Goal: Task Accomplishment & Management: Manage account settings

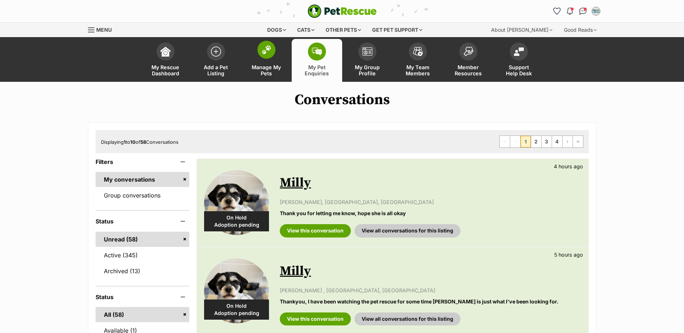
click at [262, 57] on span at bounding box center [266, 50] width 18 height 18
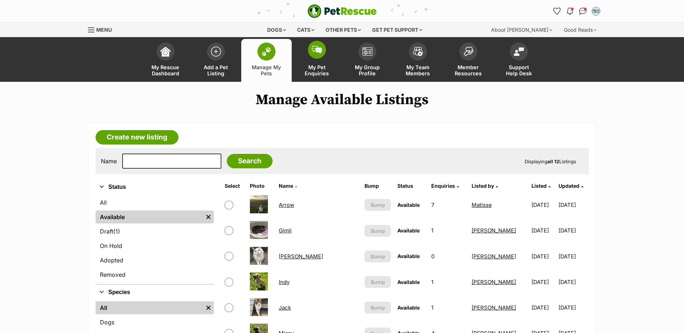
click at [312, 46] on img at bounding box center [317, 50] width 10 height 8
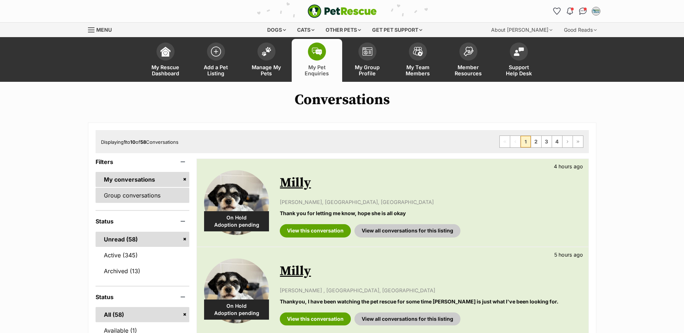
click at [146, 195] on link "Group conversations" at bounding box center [142, 195] width 94 height 15
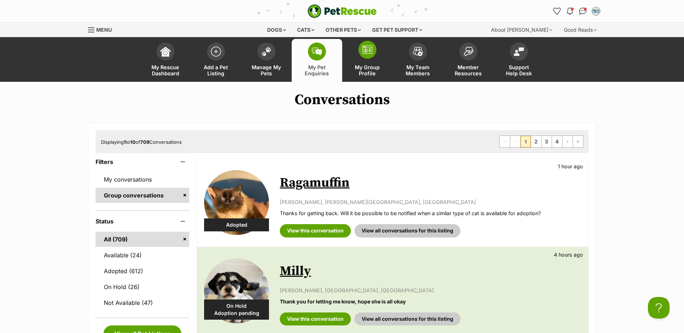
click at [353, 69] on span "My Group Profile" at bounding box center [367, 70] width 32 height 12
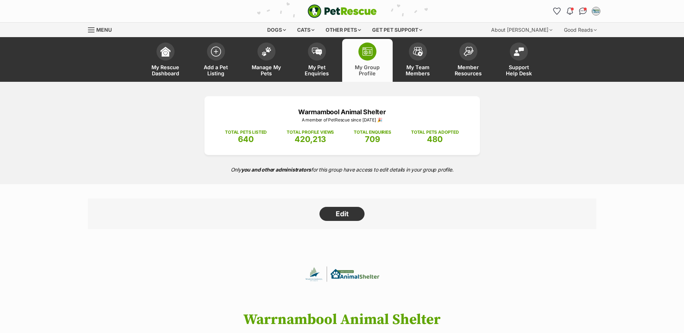
scroll to position [72, 0]
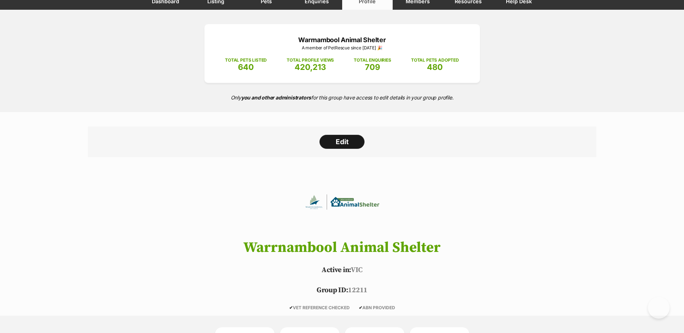
click at [342, 143] on link "Edit" at bounding box center [341, 142] width 45 height 14
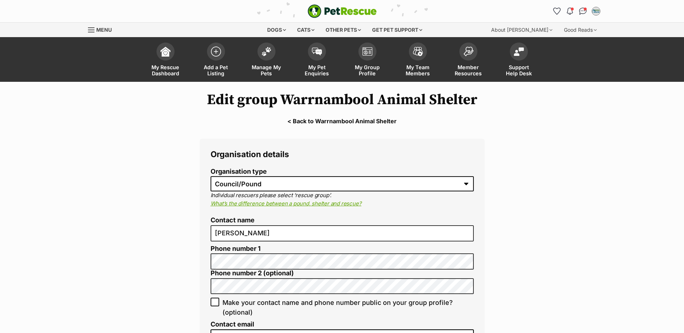
select select "pound"
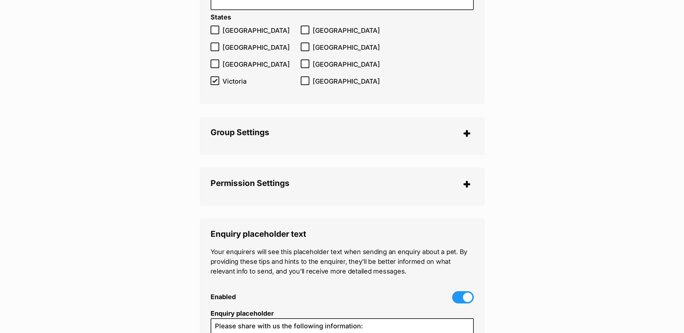
scroll to position [1513, 0]
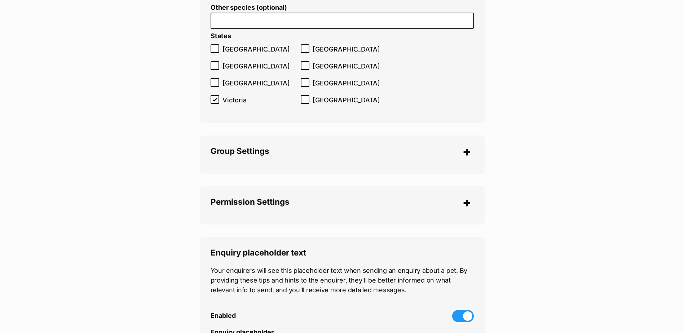
click at [458, 147] on legend "Group Settings" at bounding box center [341, 151] width 263 height 11
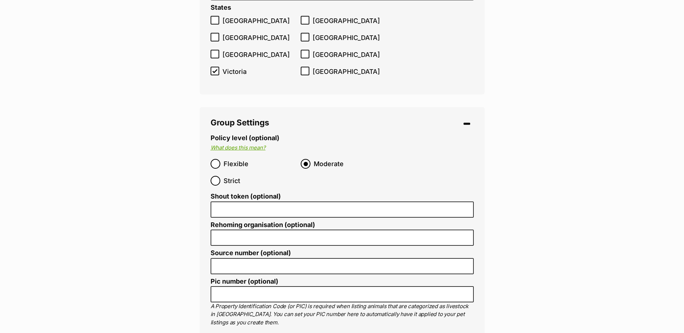
scroll to position [1585, 0]
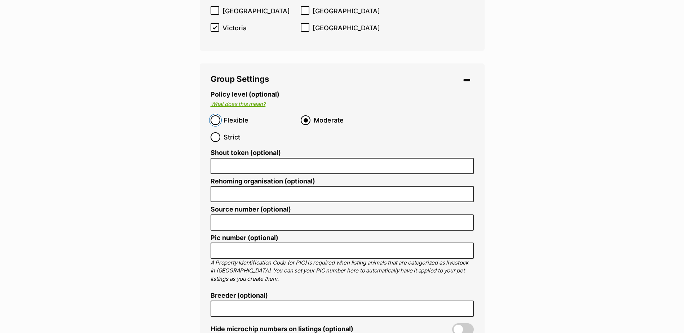
click at [218, 115] on input "Flexible" at bounding box center [215, 120] width 10 height 10
radio input "true"
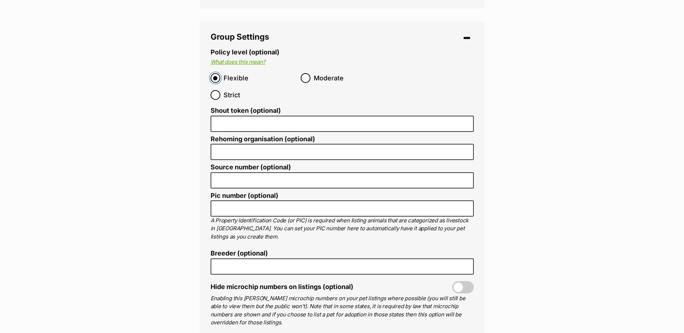
scroll to position [1621, 0]
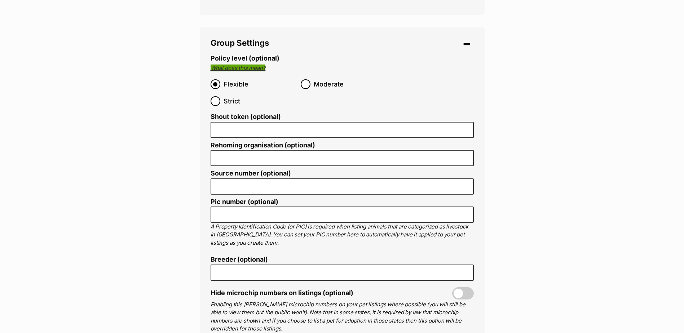
click at [246, 64] on link "What does this mean?" at bounding box center [237, 67] width 55 height 7
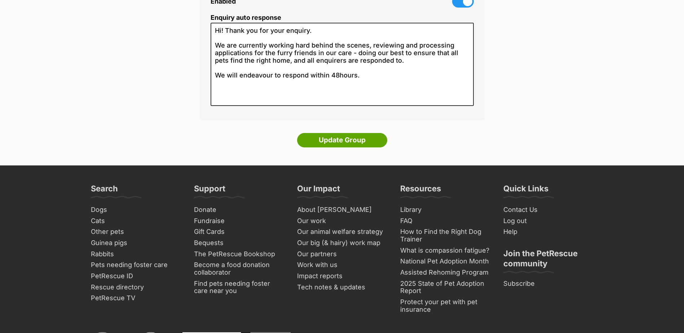
scroll to position [2378, 0]
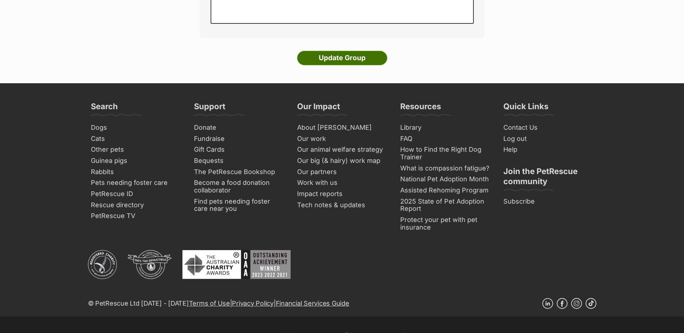
click at [323, 51] on input "Update Group" at bounding box center [342, 58] width 90 height 14
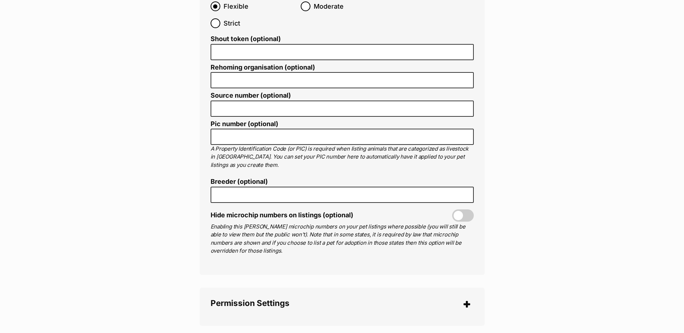
scroll to position [1693, 0]
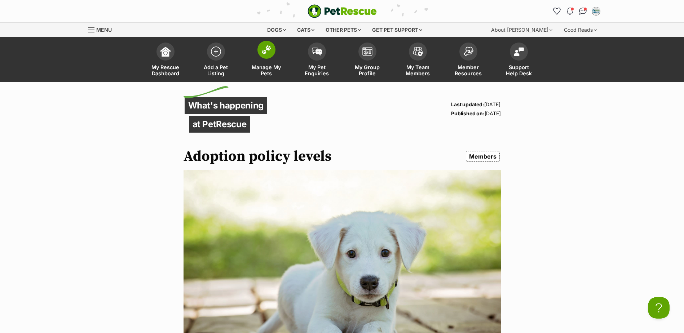
drag, startPoint x: 266, startPoint y: 57, endPoint x: 273, endPoint y: 56, distance: 7.2
click at [267, 57] on span at bounding box center [266, 50] width 18 height 18
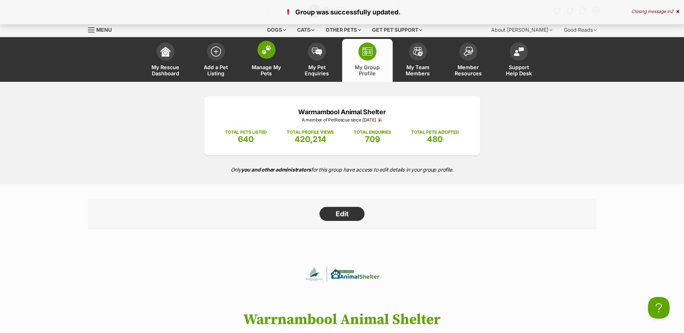
click at [276, 67] on span "Manage My Pets" at bounding box center [266, 70] width 32 height 12
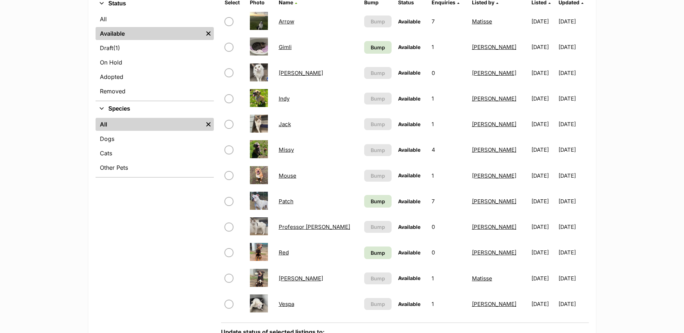
scroll to position [108, 0]
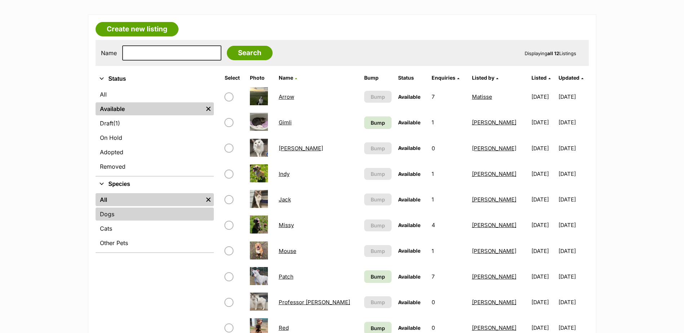
click at [132, 212] on link "Dogs" at bounding box center [154, 214] width 118 height 13
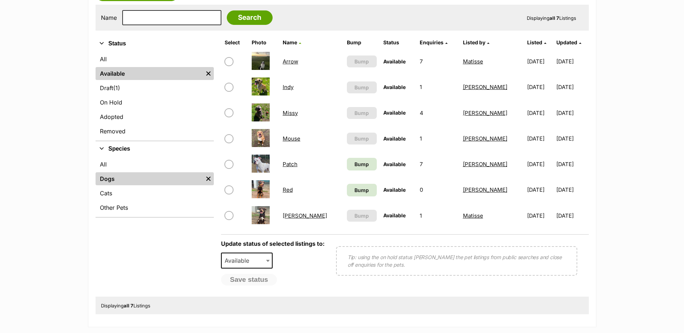
scroll to position [144, 0]
click at [288, 187] on link "Red" at bounding box center [287, 189] width 10 height 7
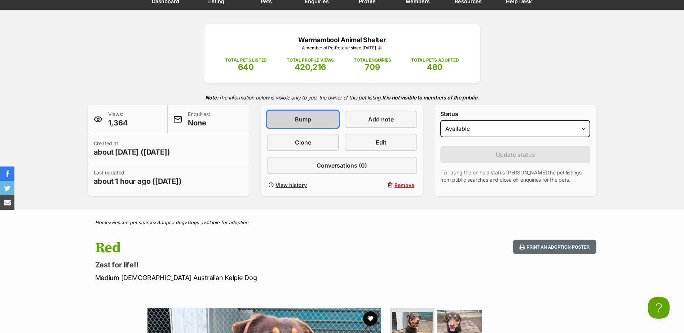
click at [318, 118] on link "Bump" at bounding box center [303, 119] width 72 height 17
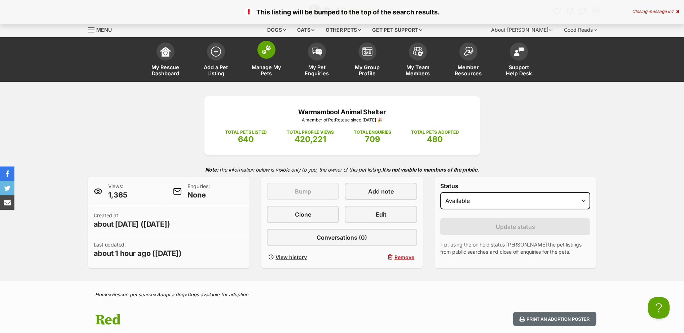
click at [263, 61] on link "Manage My Pets" at bounding box center [266, 60] width 50 height 43
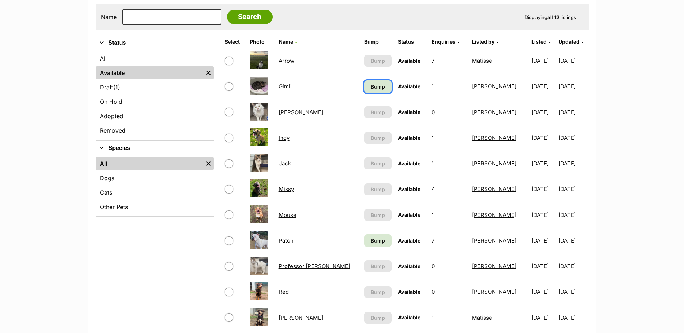
click at [370, 90] on span "Bump" at bounding box center [377, 87] width 14 height 8
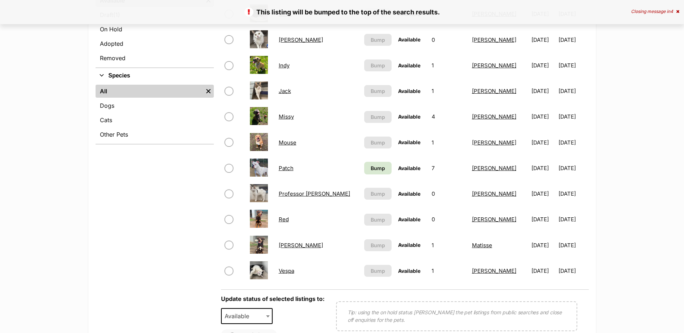
scroll to position [288, 0]
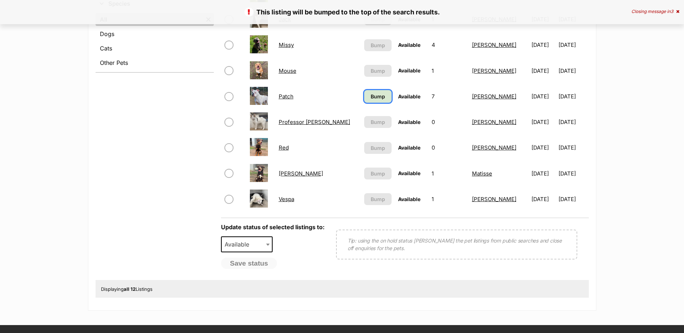
click at [370, 93] on span "Bump" at bounding box center [377, 97] width 14 height 8
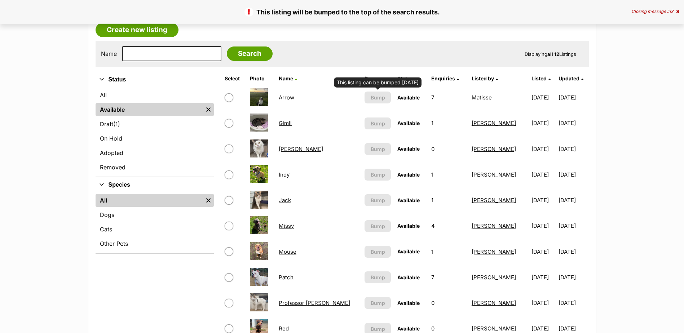
scroll to position [108, 0]
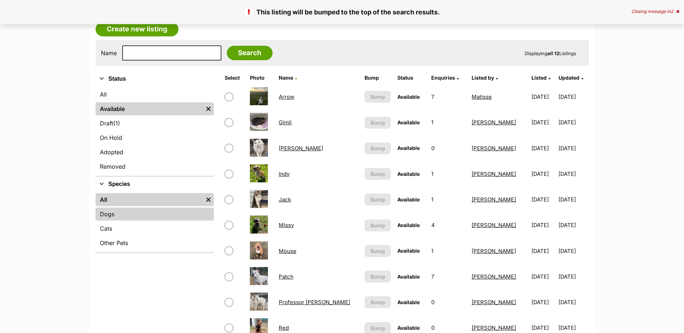
click at [125, 210] on link "Dogs" at bounding box center [154, 214] width 118 height 13
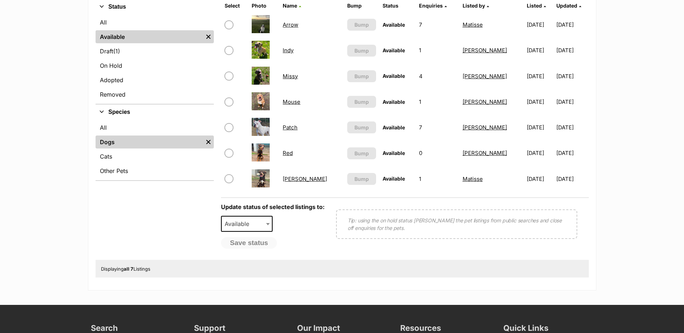
scroll to position [252, 0]
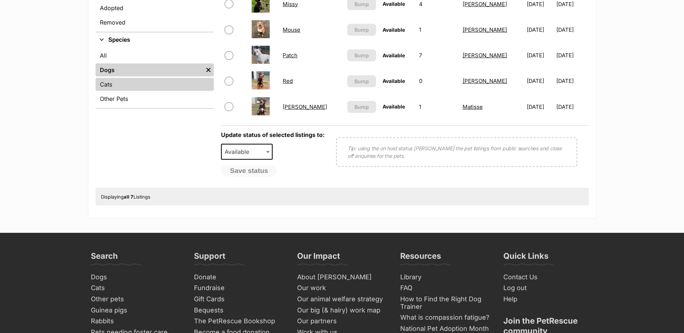
click at [132, 81] on link "Cats" at bounding box center [154, 84] width 118 height 13
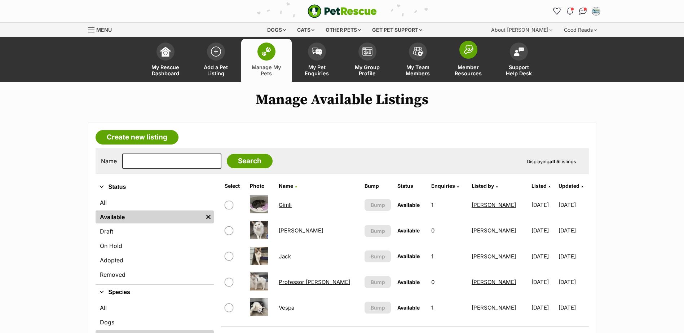
click at [463, 62] on link "Member Resources" at bounding box center [468, 60] width 50 height 43
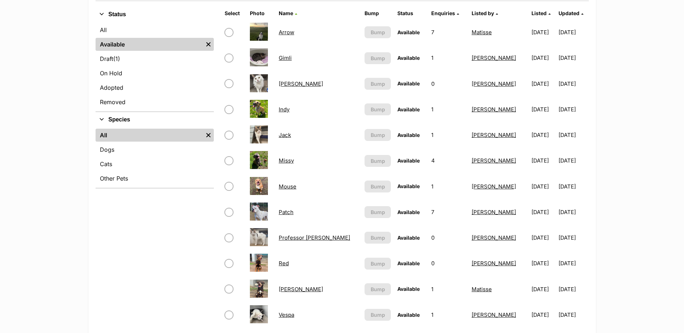
scroll to position [180, 0]
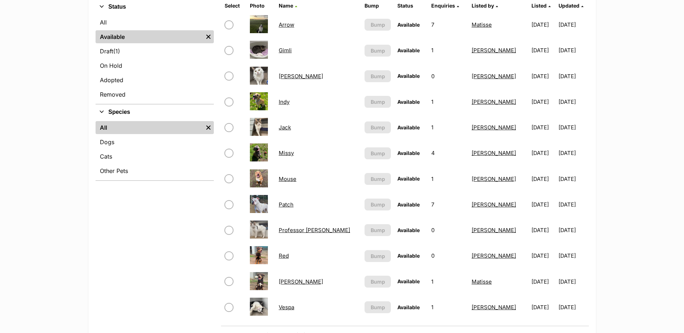
click at [289, 205] on link "Patch" at bounding box center [286, 204] width 15 height 7
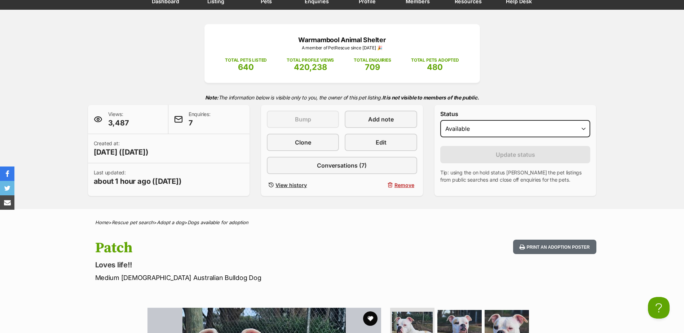
click at [174, 52] on div "Warrnambool Animal Shelter A member of PetRescue since [DATE] 🎉 TOTAL PETS LIST…" at bounding box center [342, 110] width 530 height 172
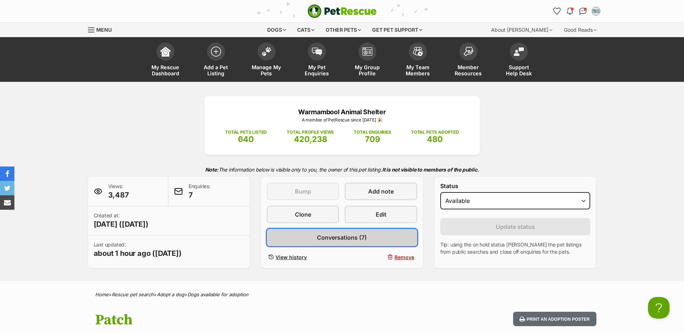
click at [356, 240] on span "Conversations (7)" at bounding box center [342, 237] width 50 height 9
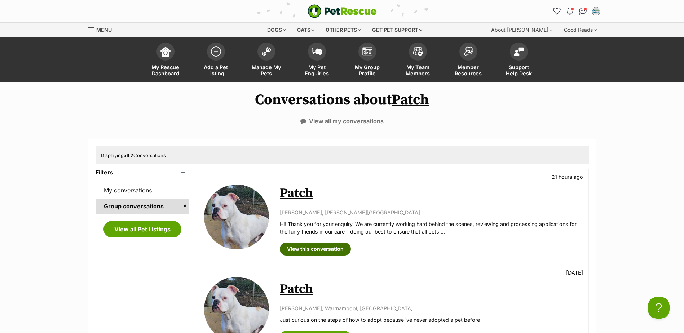
click at [332, 248] on link "View this conversation" at bounding box center [315, 248] width 71 height 13
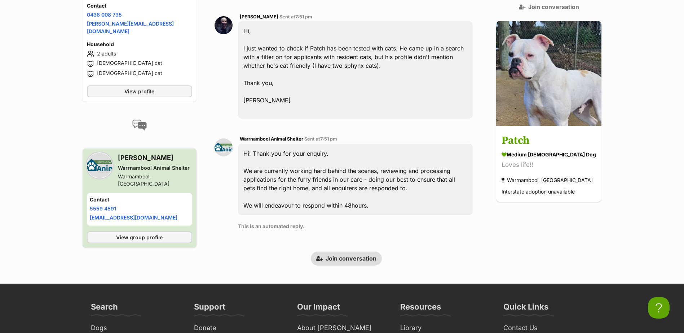
scroll to position [64, 0]
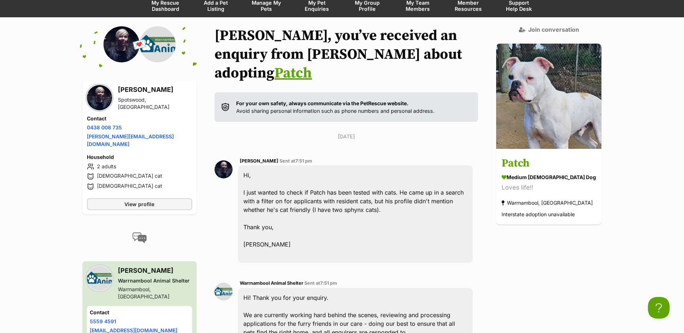
click at [98, 99] on img at bounding box center [99, 97] width 25 height 25
click at [134, 200] on span "View profile" at bounding box center [139, 204] width 30 height 8
